Goal: Task Accomplishment & Management: Manage account settings

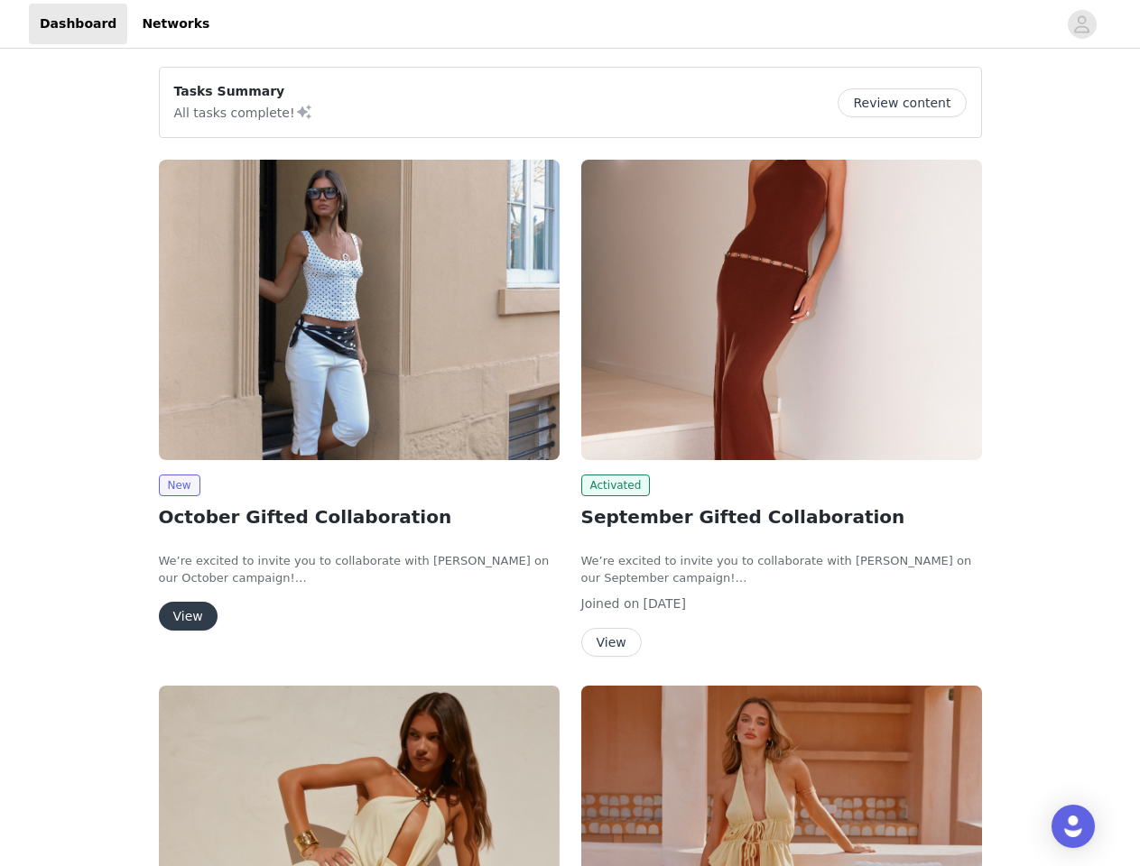
click at [570, 433] on div "Activated September Gifted Collaboration We’re excited to invite you to collabo…" at bounding box center [781, 412] width 422 height 526
click at [569, 24] on div at bounding box center [638, 24] width 837 height 41
click at [1082, 24] on icon "avatar" at bounding box center [1081, 24] width 17 height 29
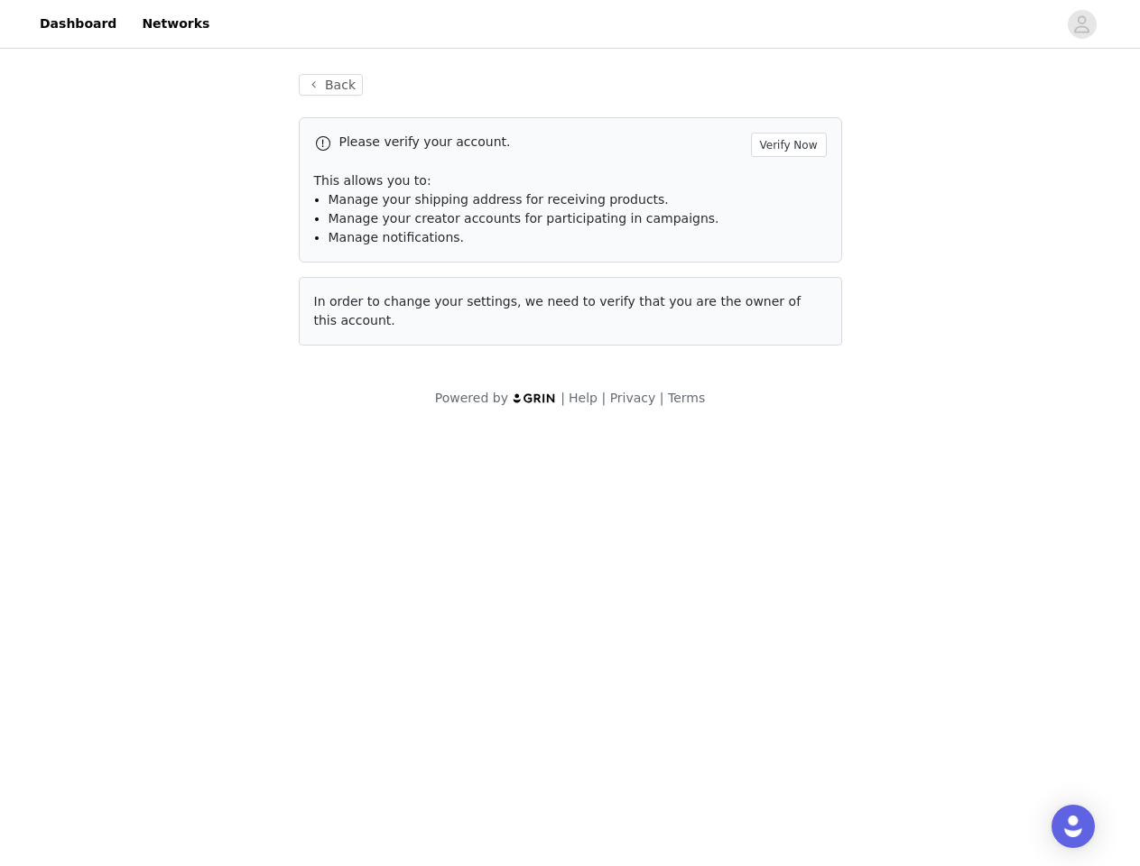
click at [359, 310] on span "In order to change your settings, we need to verify that you are the owner of t…" at bounding box center [557, 310] width 487 height 33
